Goal: Information Seeking & Learning: Learn about a topic

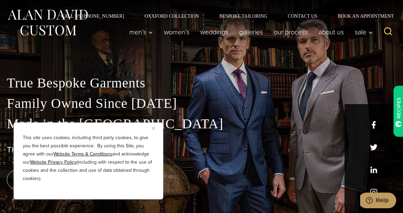
click at [155, 127] on img "Close" at bounding box center [153, 128] width 3 height 3
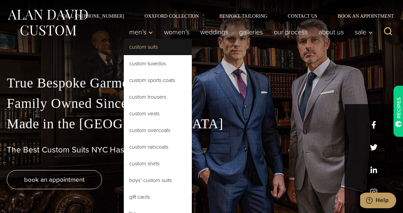
click at [146, 45] on link "Custom Suits" at bounding box center [158, 47] width 68 height 16
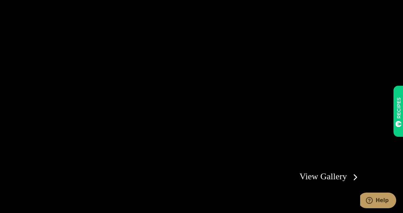
scroll to position [1118, 0]
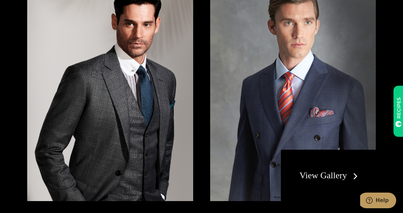
click at [318, 170] on link "View Gallery" at bounding box center [329, 175] width 61 height 10
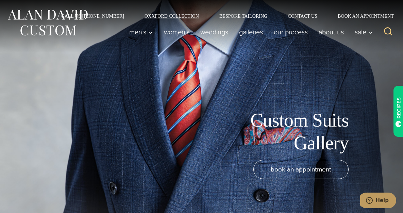
click at [179, 14] on link "Oxxford Collection" at bounding box center [171, 16] width 75 height 5
